Goal: Task Accomplishment & Management: Complete application form

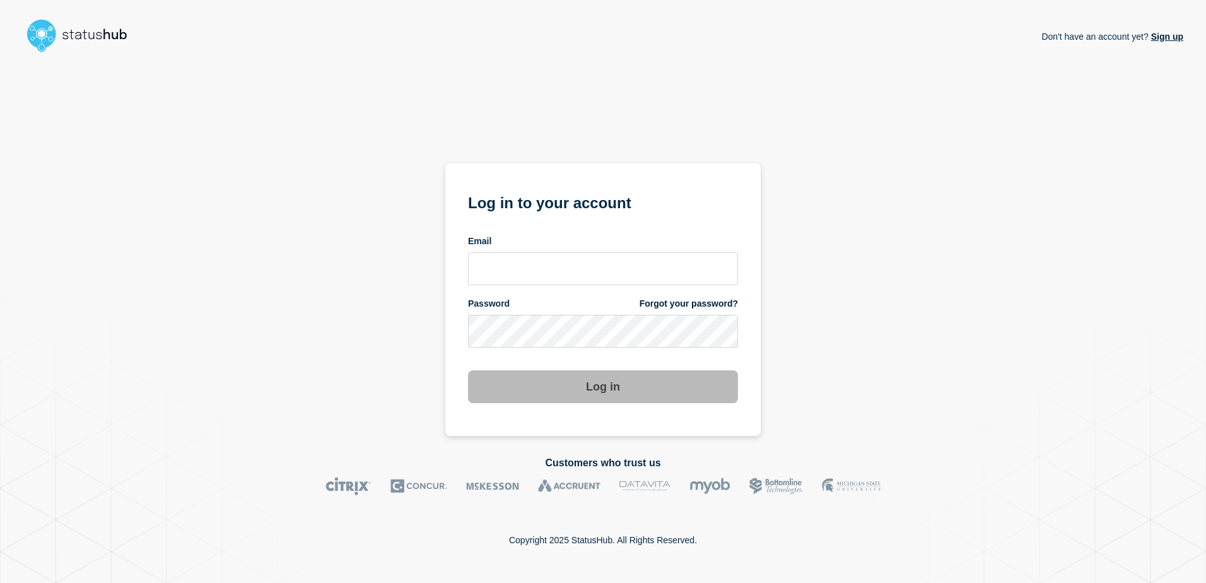
click at [1172, 39] on link "Sign up" at bounding box center [1166, 37] width 35 height 10
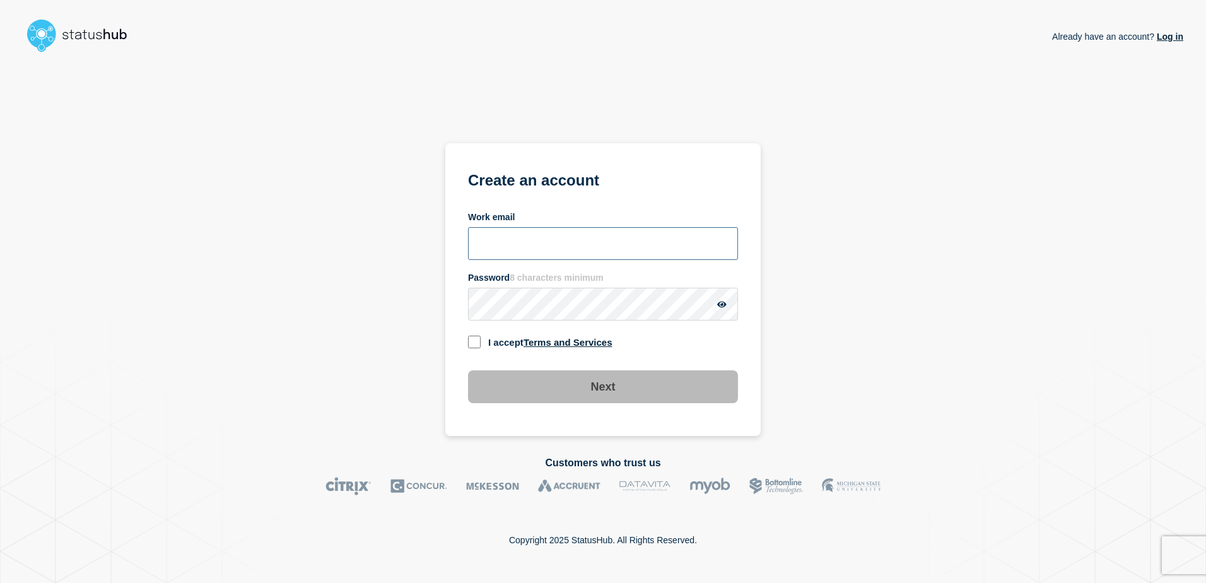
click at [637, 240] on input "Work email" at bounding box center [603, 243] width 270 height 33
type input "[PERSON_NAME][EMAIL_ADDRESS][DOMAIN_NAME]"
drag, startPoint x: 636, startPoint y: 247, endPoint x: 438, endPoint y: 218, distance: 200.3
click at [438, 218] on div "Already have an account? Log in Create an account Work email [PERSON_NAME][EMAI…" at bounding box center [603, 246] width 1161 height 379
